Goal: Navigation & Orientation: Find specific page/section

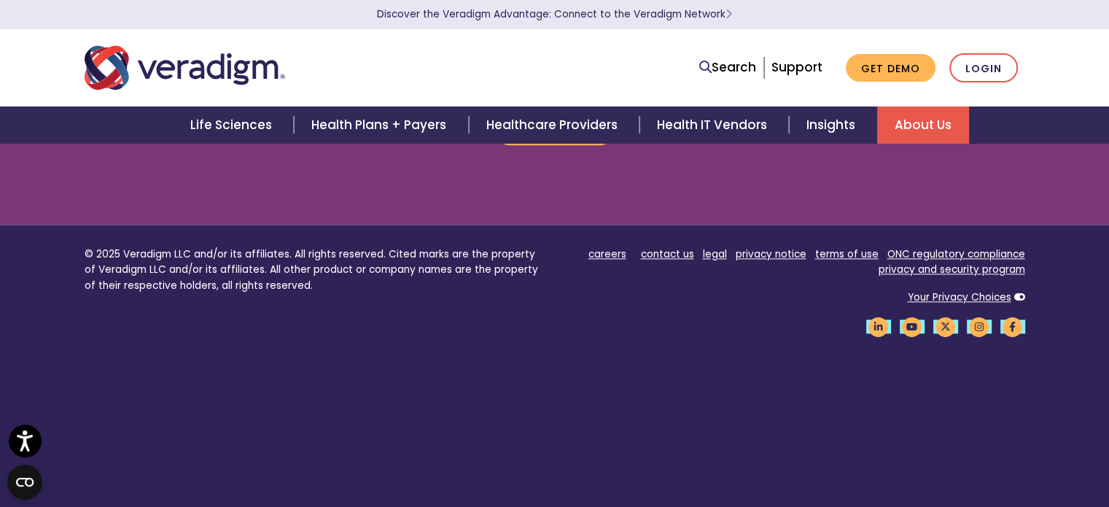
click at [899, 123] on link "About Us" at bounding box center [923, 124] width 92 height 37
click at [656, 247] on link "contact us" at bounding box center [667, 254] width 53 height 14
click at [625, 247] on link "careers" at bounding box center [608, 254] width 38 height 14
click at [759, 247] on link "privacy notice" at bounding box center [771, 254] width 71 height 14
click at [849, 247] on link "terms of use" at bounding box center [846, 254] width 63 height 14
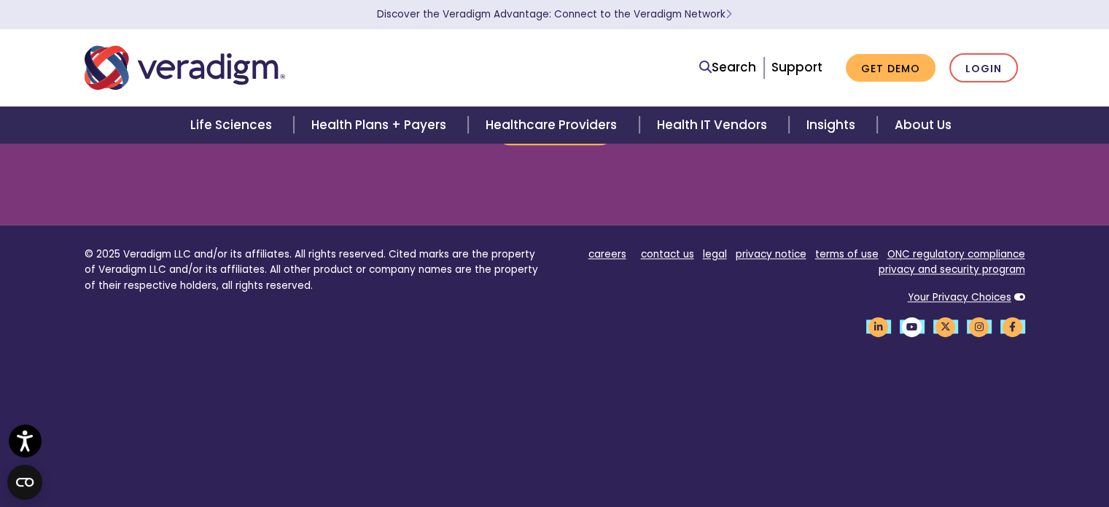
click at [915, 317] on icon "Veradigm YouTube Link" at bounding box center [912, 327] width 25 height 20
click at [1014, 317] on icon "Veradigm Facebook Link" at bounding box center [1013, 327] width 25 height 20
